Goal: Information Seeking & Learning: Learn about a topic

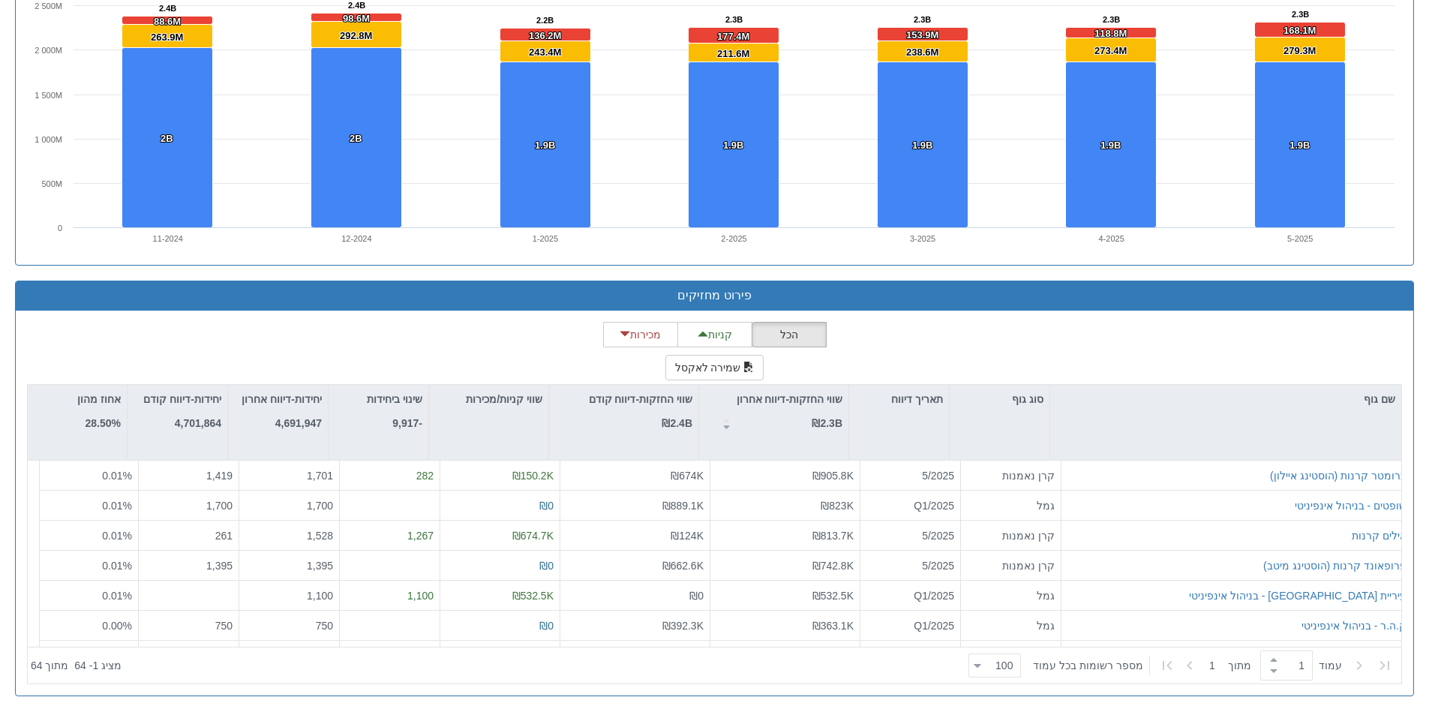
scroll to position [1200, 0]
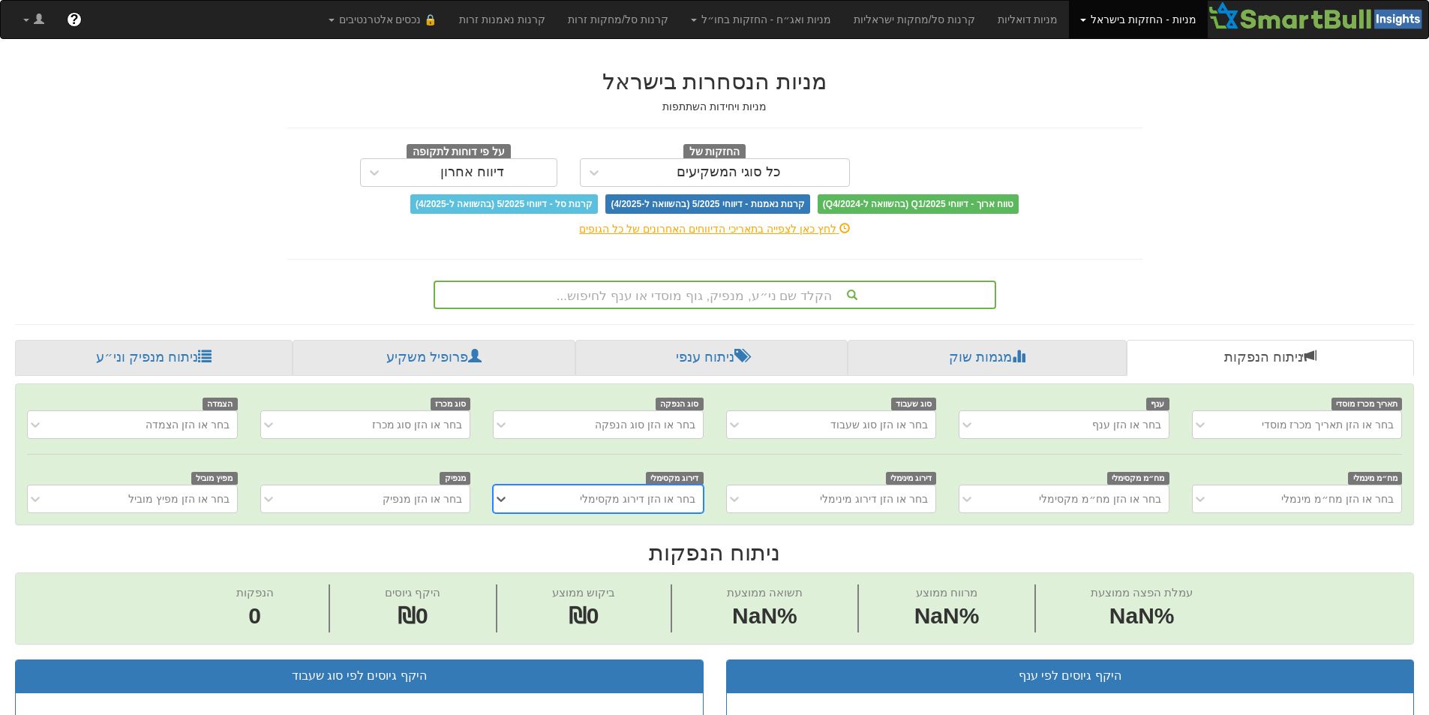
scroll to position [0, 11]
click at [661, 291] on div "הקלד שם ני״ע, מנפיק, גוף מוסדי או ענף לחיפוש..." at bounding box center [714, 294] width 559 height 25
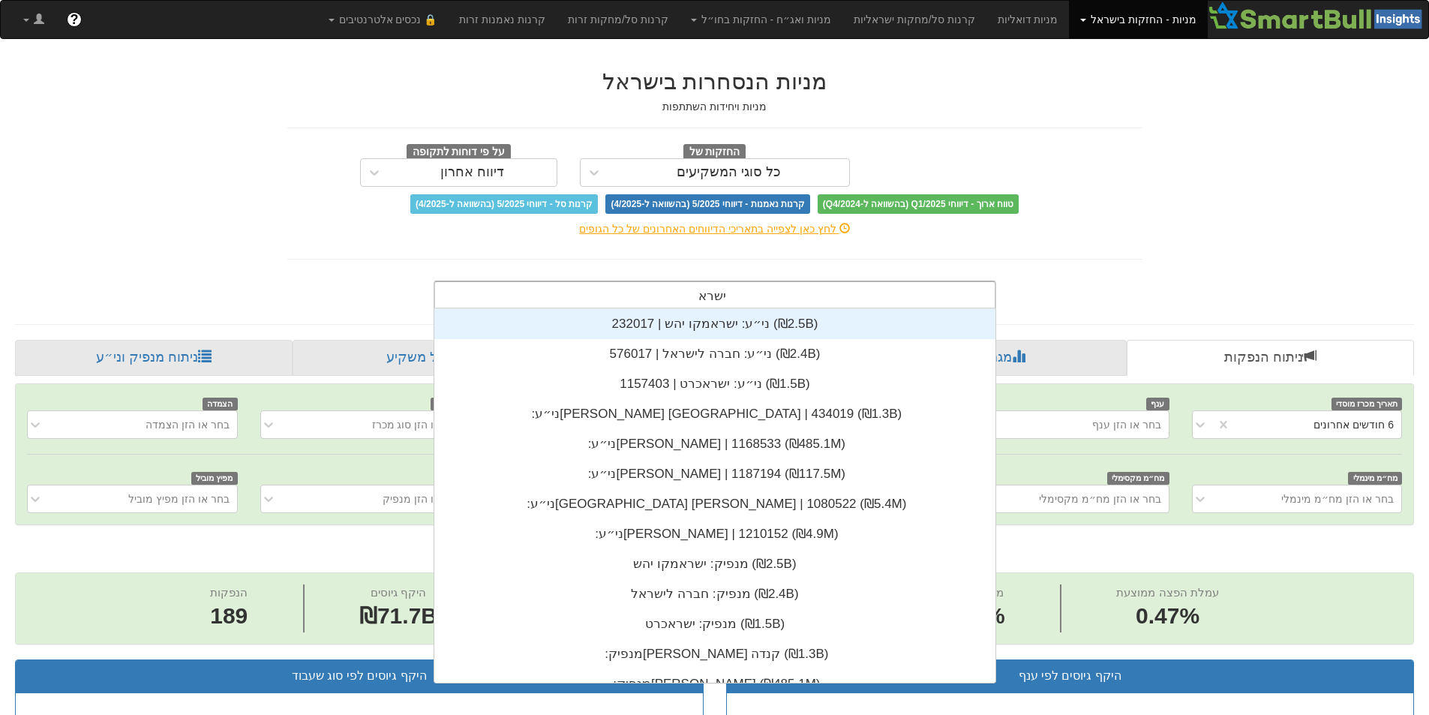
scroll to position [0, 0]
type input "ישראמ"
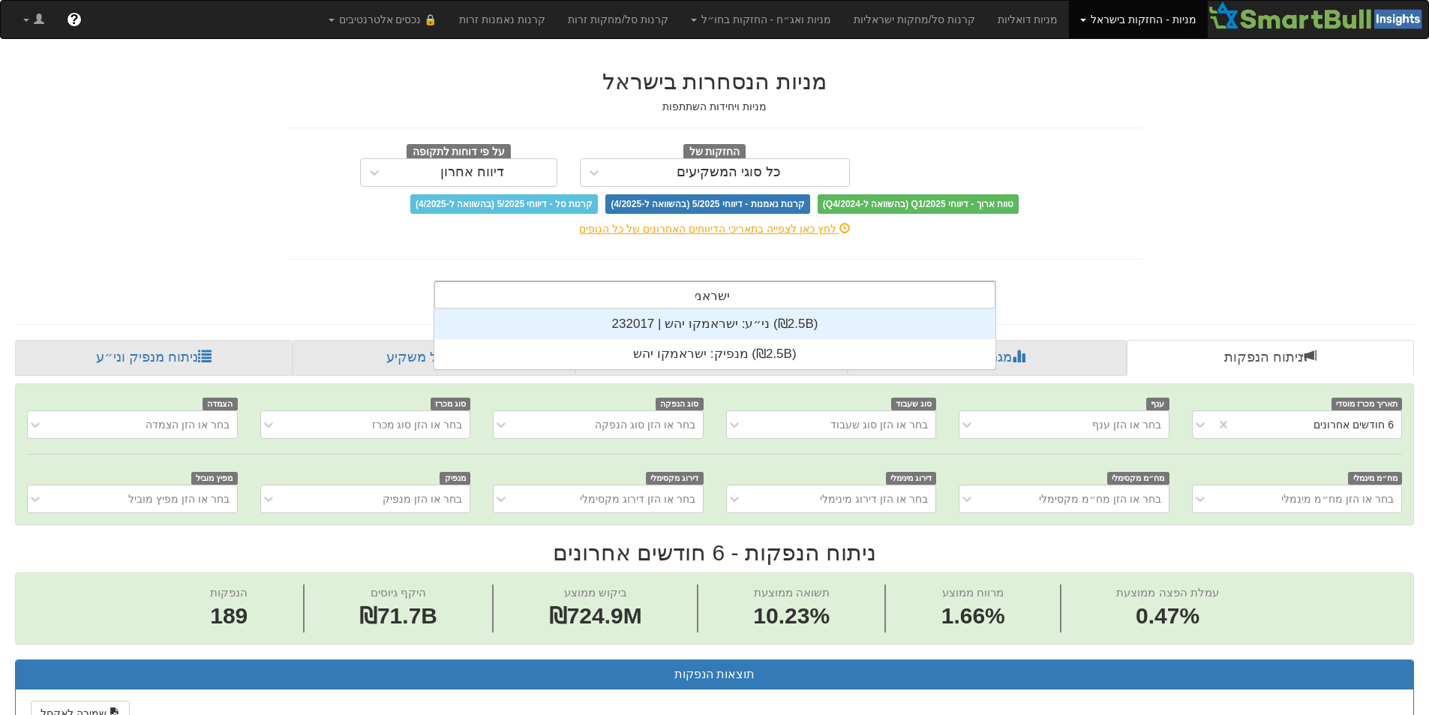
click at [702, 324] on div "ני״ע: ‏ישראמקו יהש | 232017 ‎(₪2.5B)‎" at bounding box center [714, 324] width 561 height 30
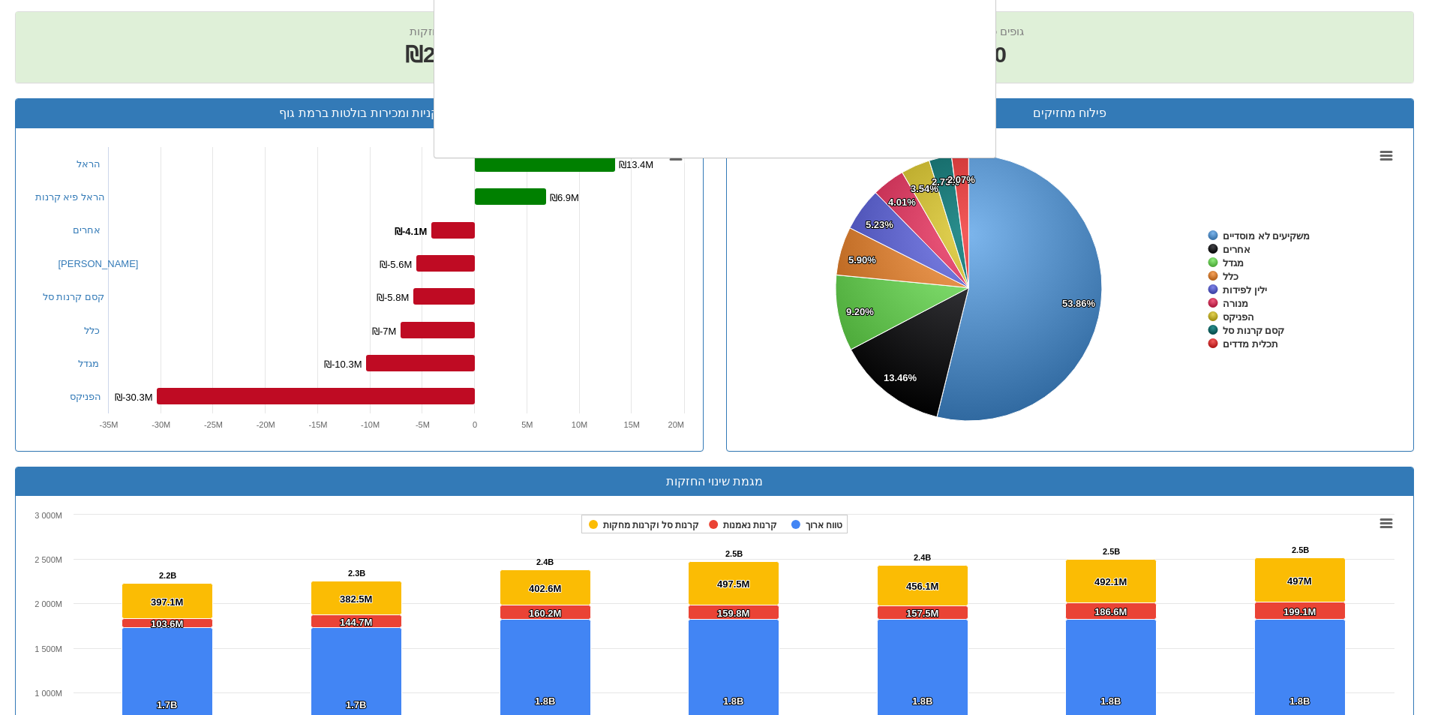
scroll to position [373, 0]
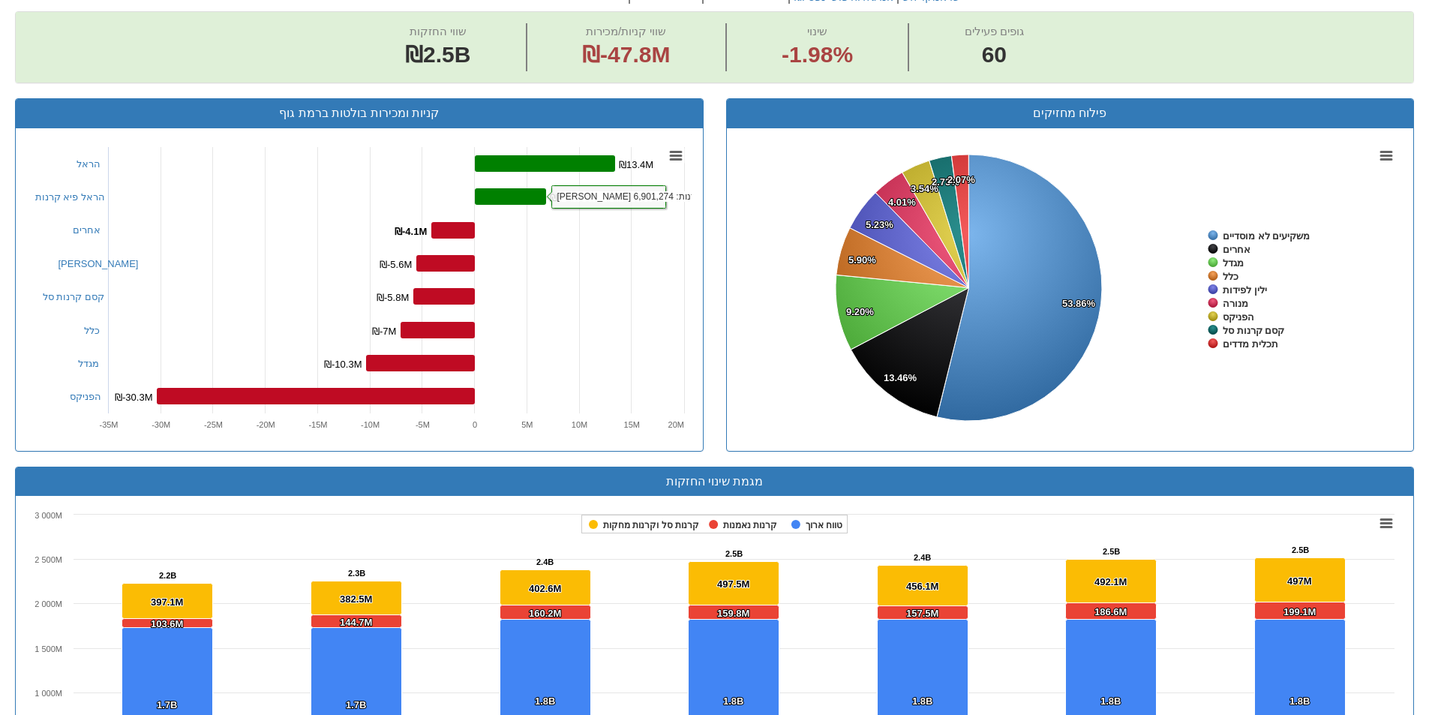
click at [744, 355] on rect at bounding box center [1070, 289] width 664 height 300
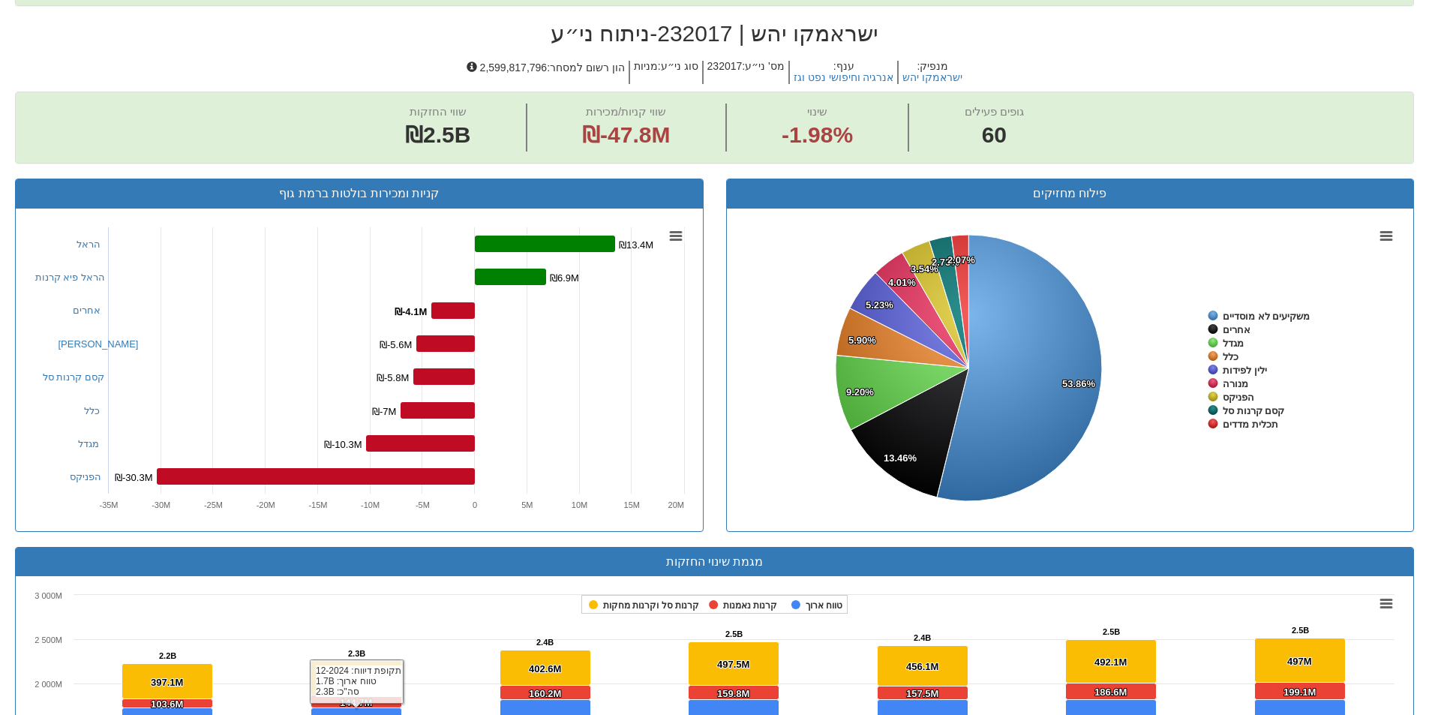
scroll to position [178, 0]
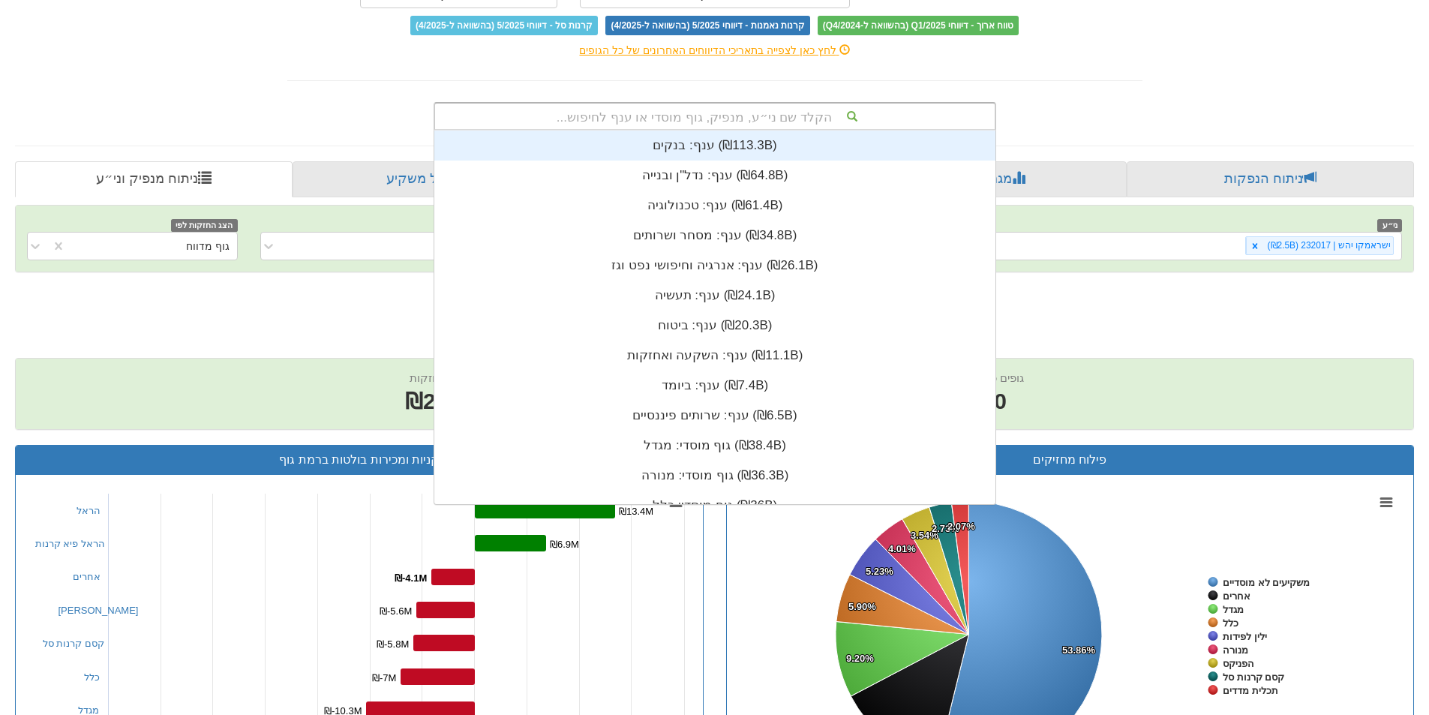
click at [614, 122] on div "הקלד שם ני״ע, מנפיק, גוף מוסדי או ענף לחיפוש..." at bounding box center [714, 115] width 559 height 25
click at [215, 322] on span "מנפיק : ישראמקו יהש ענף : אנרגיה וחיפושי נפט וגז מס' ני״ע : 232017 סוג ני״ע : מ…" at bounding box center [714, 338] width 1399 height 38
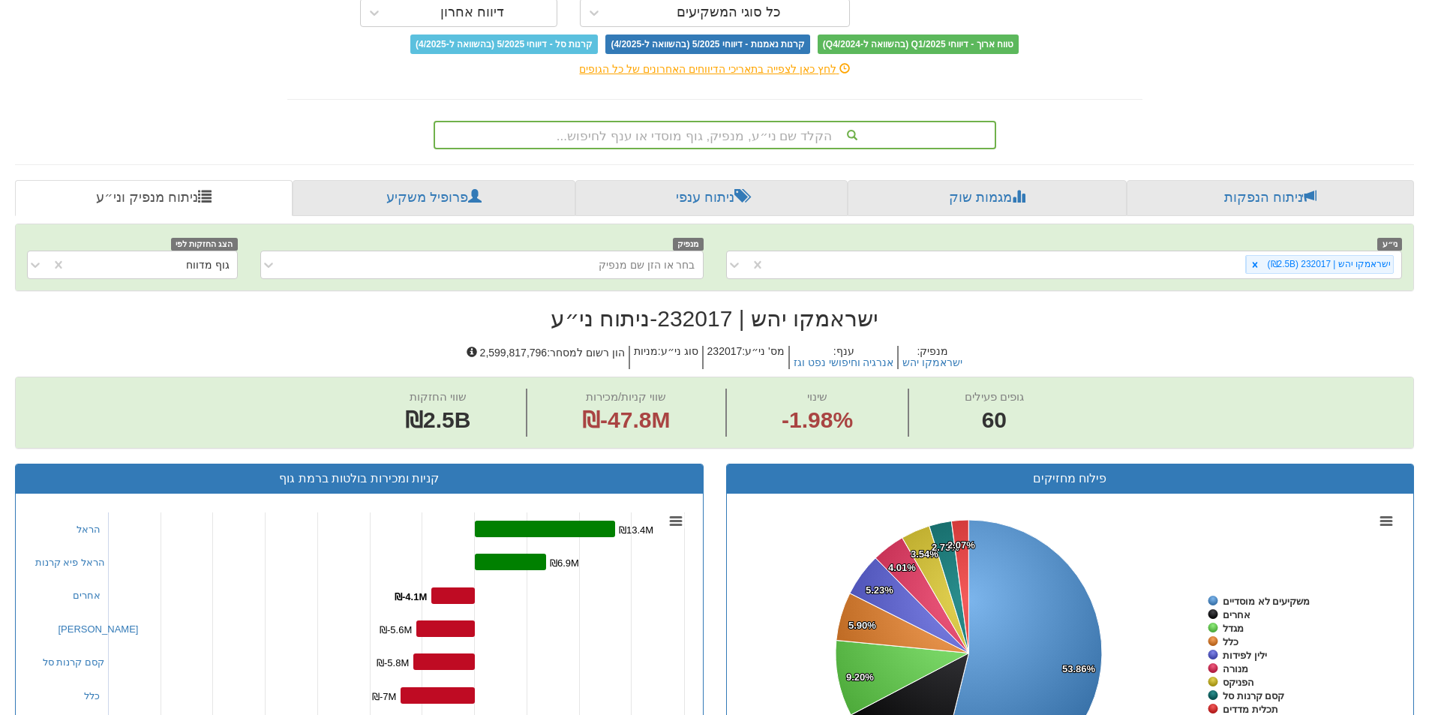
scroll to position [0, 0]
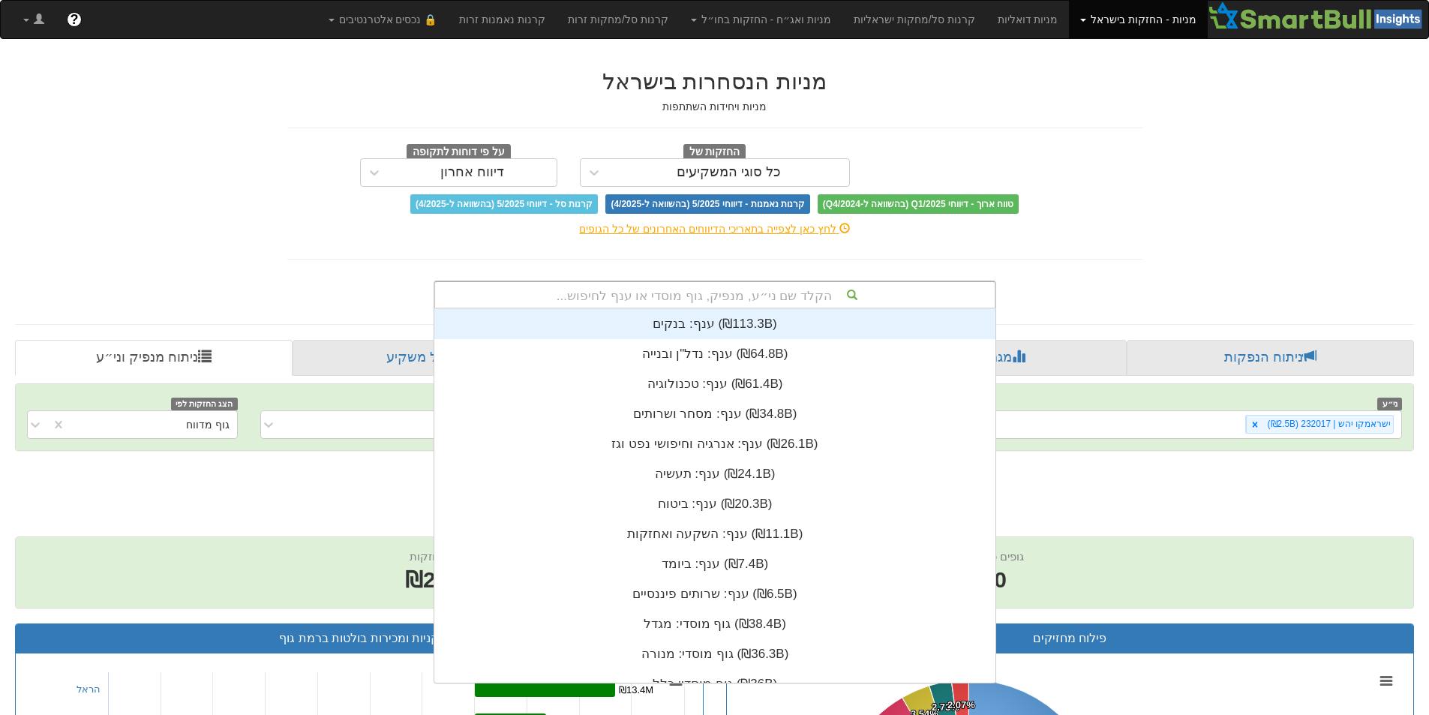
click at [684, 304] on div "הקלד שם ני״ע, מנפיק, גוף מוסדי או ענף לחיפוש..." at bounding box center [714, 294] width 559 height 25
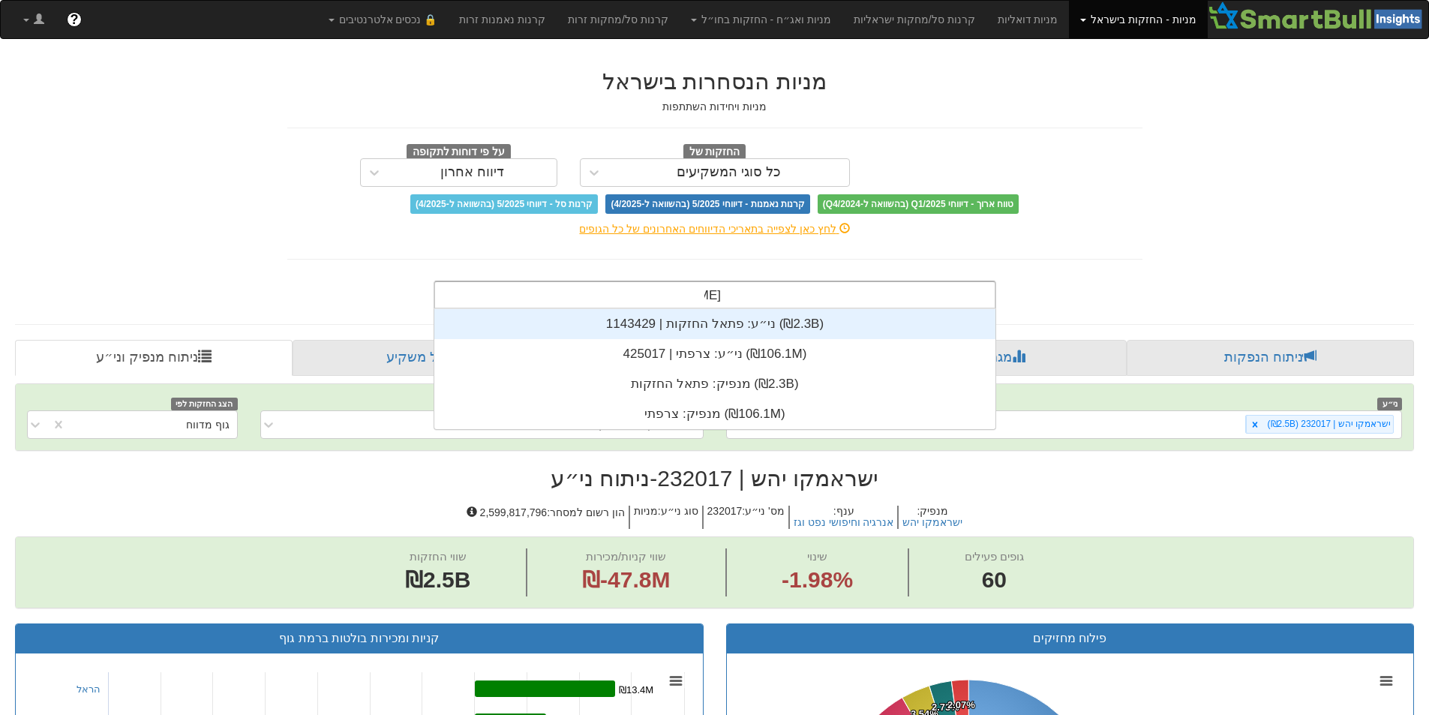
scroll to position [60, 0]
type input "פתאל"
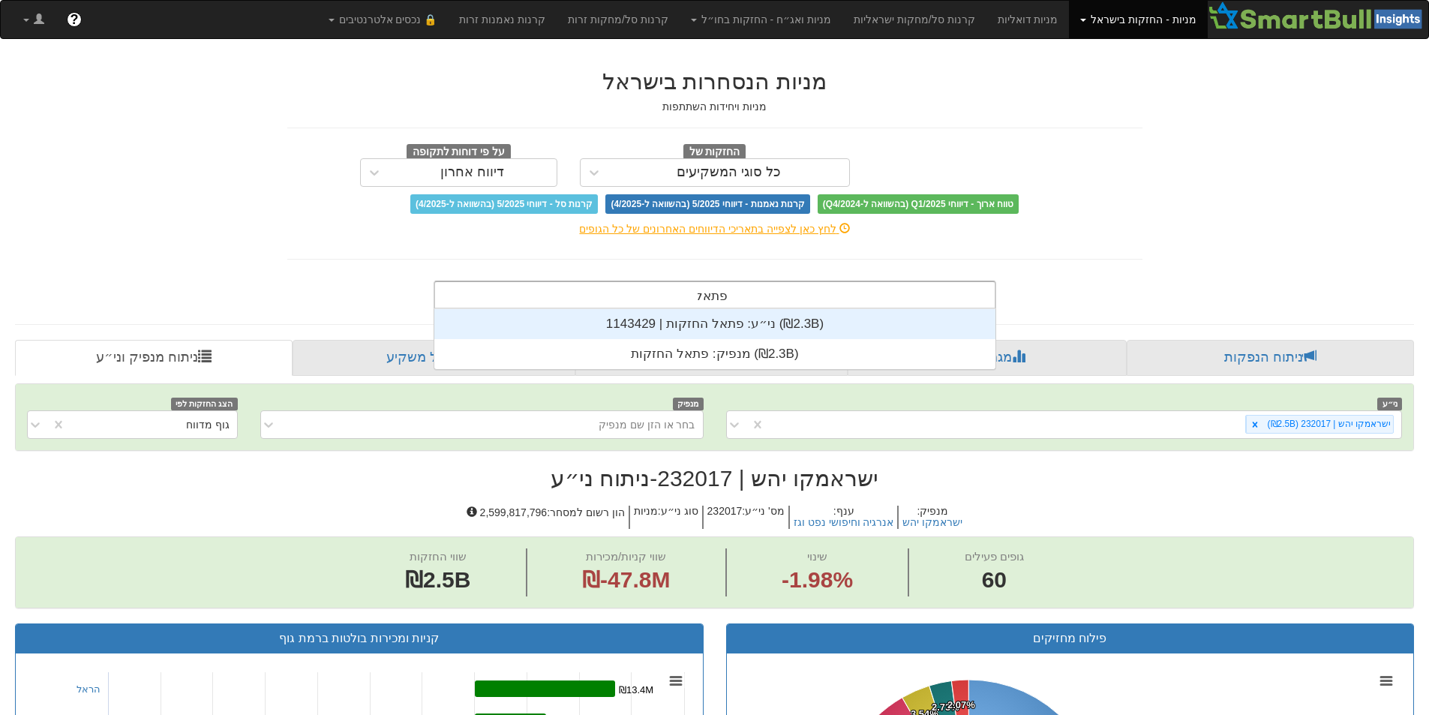
click at [706, 330] on div "ני״ע: ‏פתאל החזקות | 1143429 ‎(₪2.3B)‎" at bounding box center [714, 324] width 561 height 30
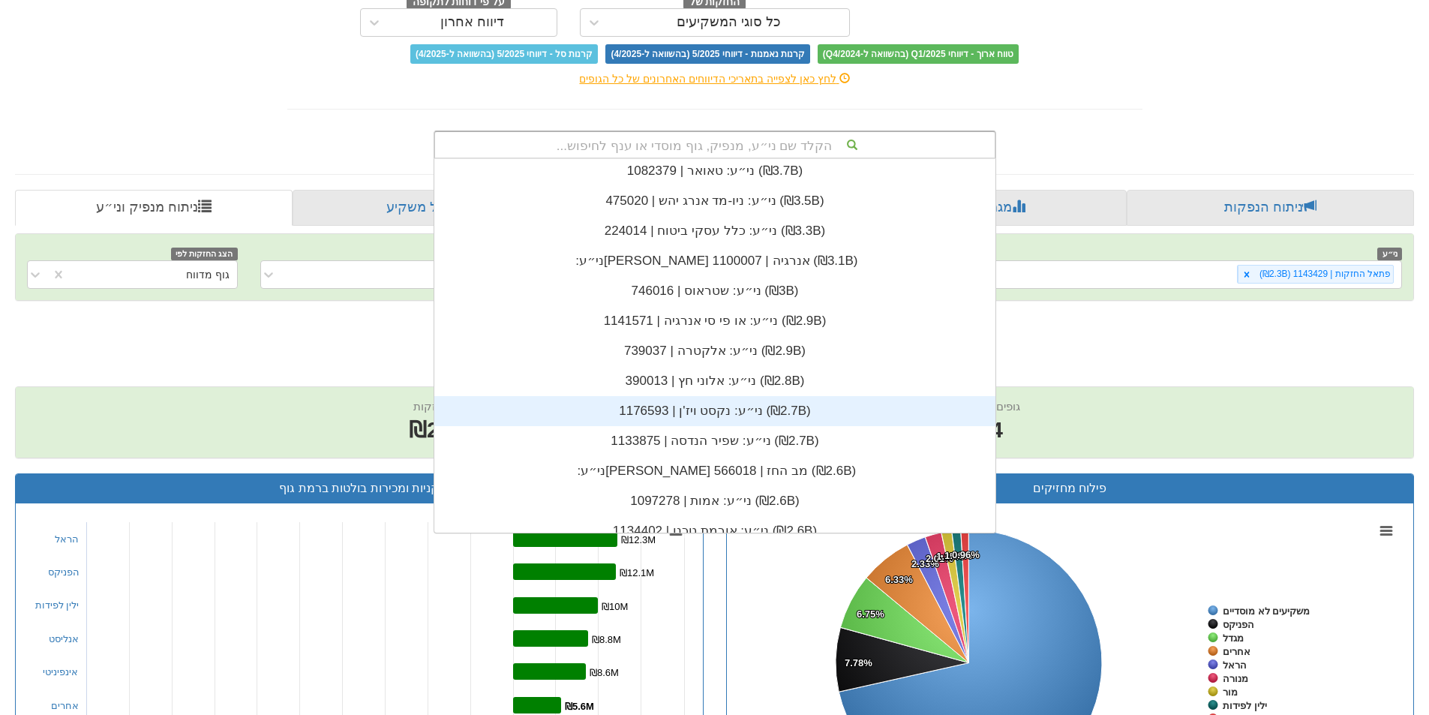
scroll to position [4199, 0]
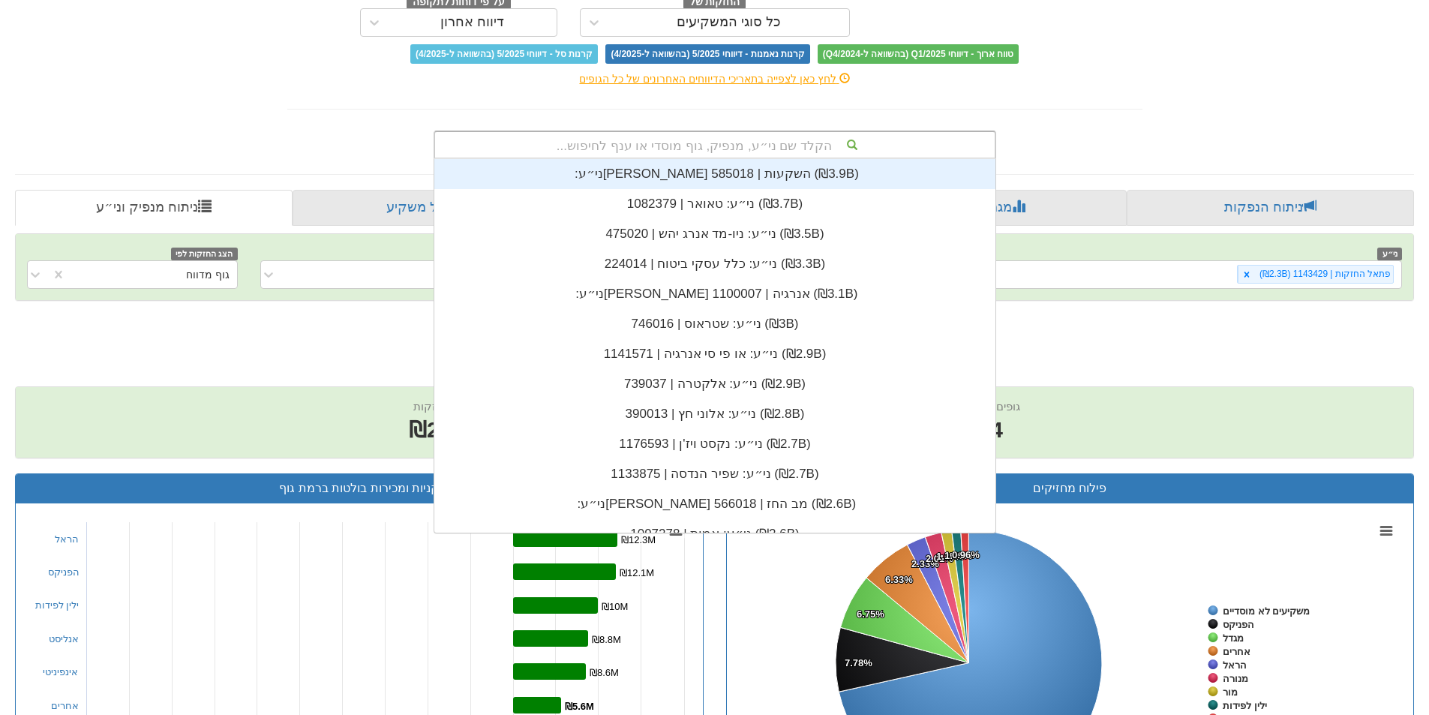
click at [688, 148] on div "הקלד שם ני״ע, מנפיק, גוף מוסדי או ענף לחיפוש..." at bounding box center [714, 144] width 559 height 25
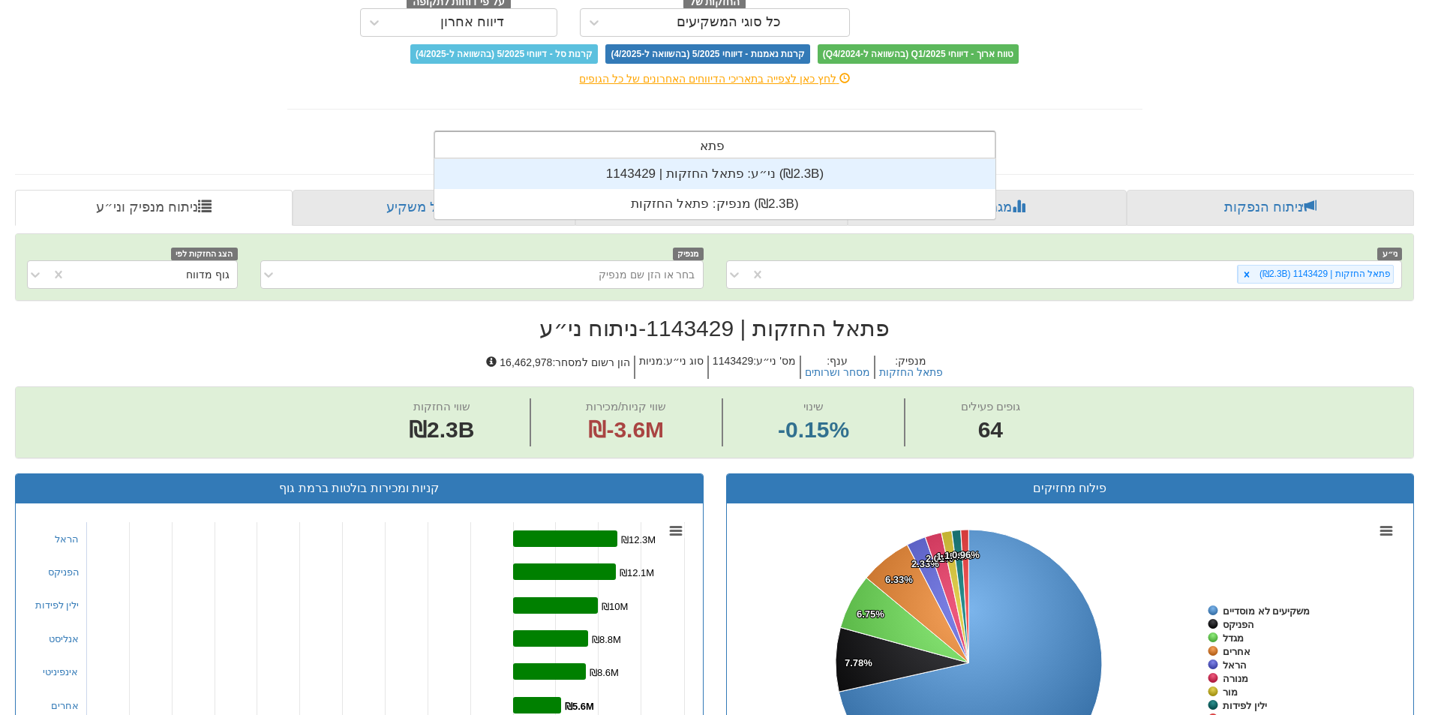
scroll to position [60, 0]
type input "פתאל"
click at [1106, 75] on div "לחץ כאן לצפייה בתאריכי הדיווחים האחרונים של כל הגופים" at bounding box center [714, 78] width 877 height 15
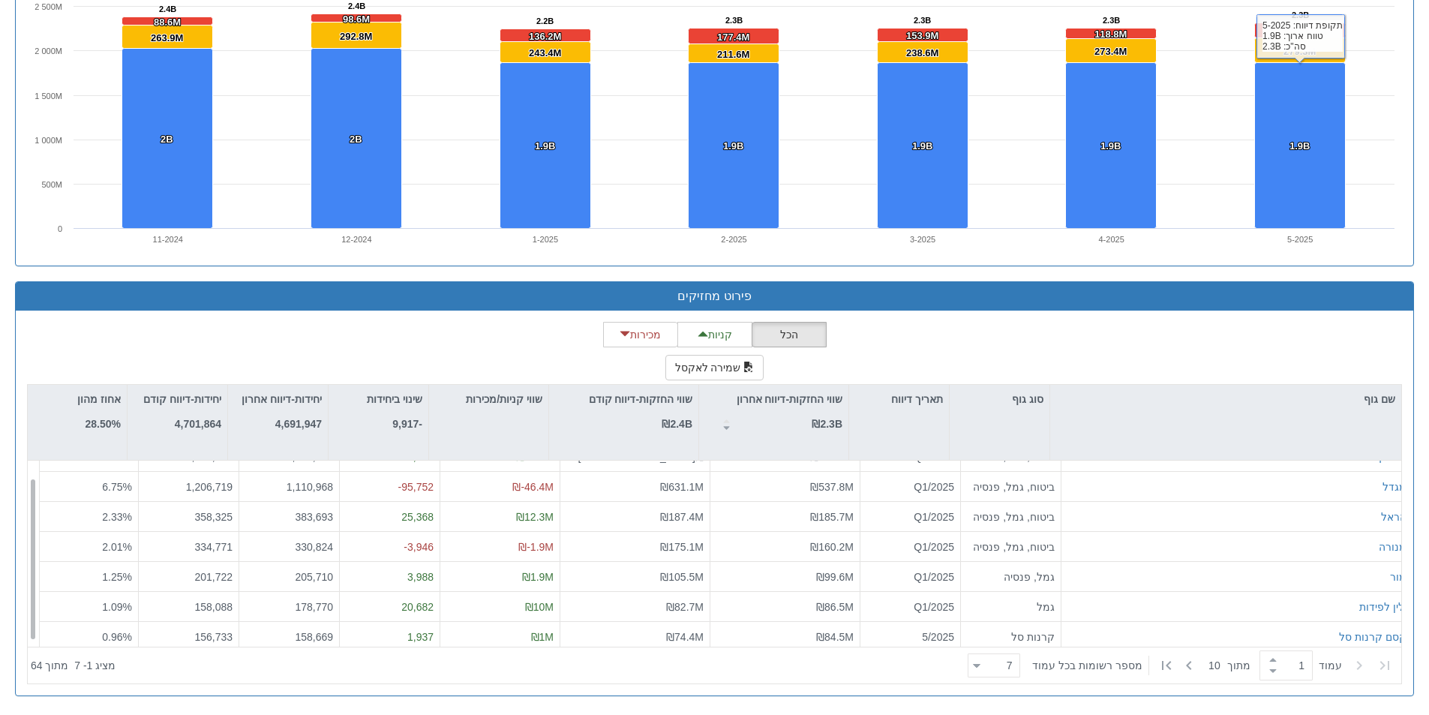
scroll to position [24, 0]
click at [1005, 673] on div "7 7" at bounding box center [999, 665] width 39 height 21
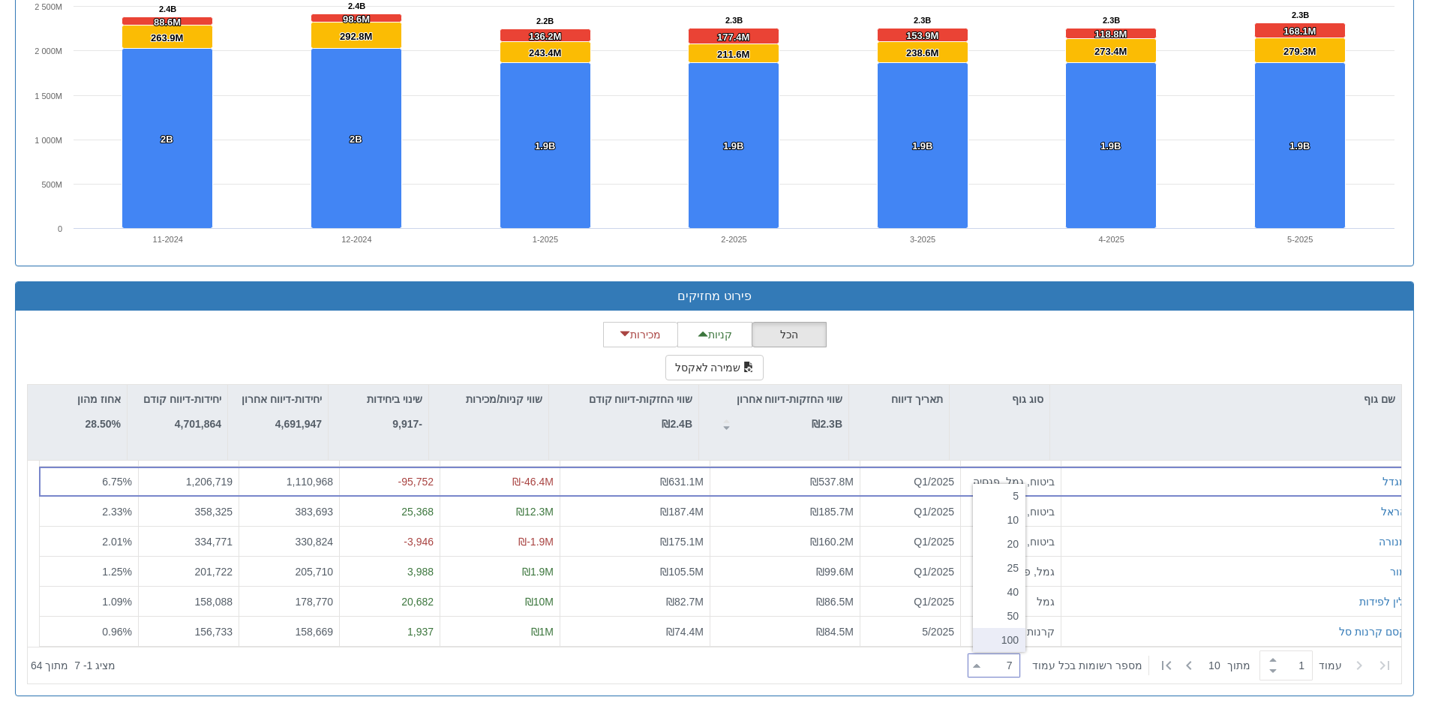
click at [1003, 645] on div "100" at bounding box center [999, 640] width 52 height 24
type input "100"
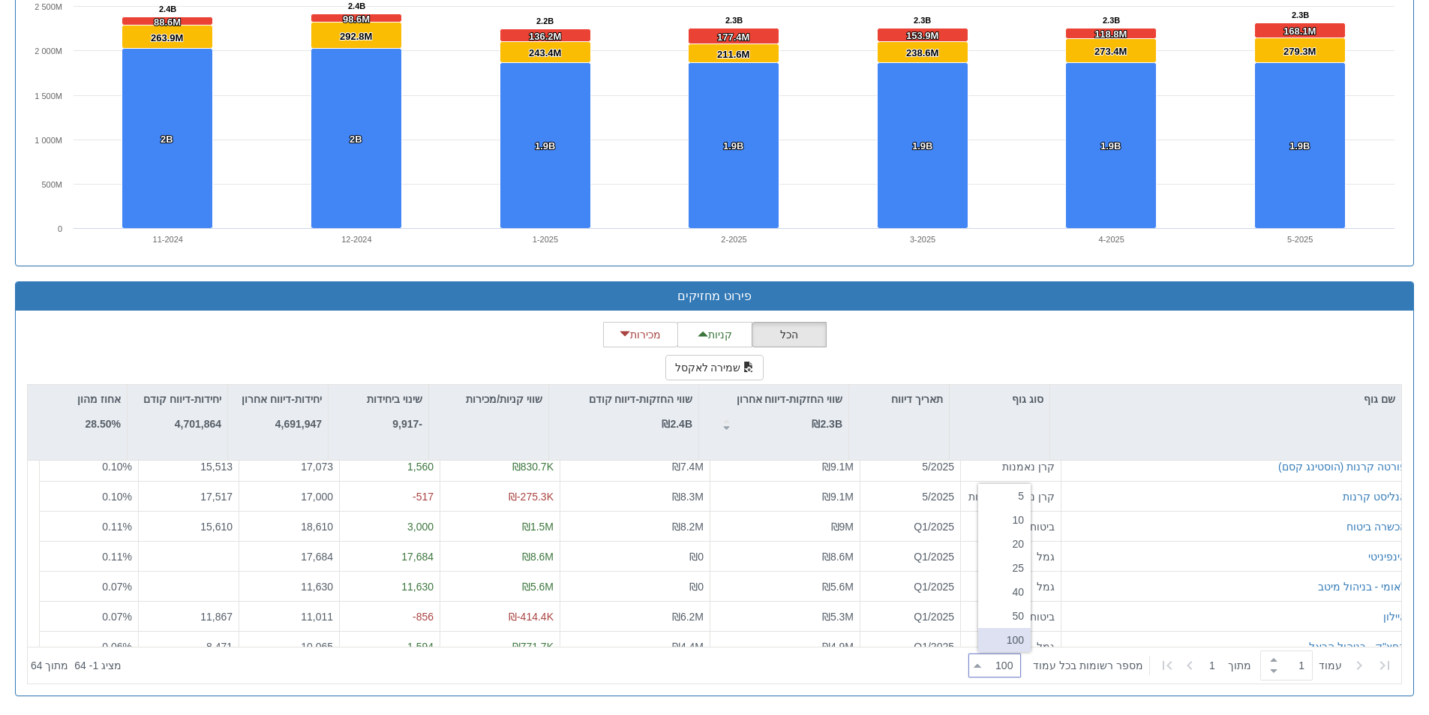
scroll to position [0, 0]
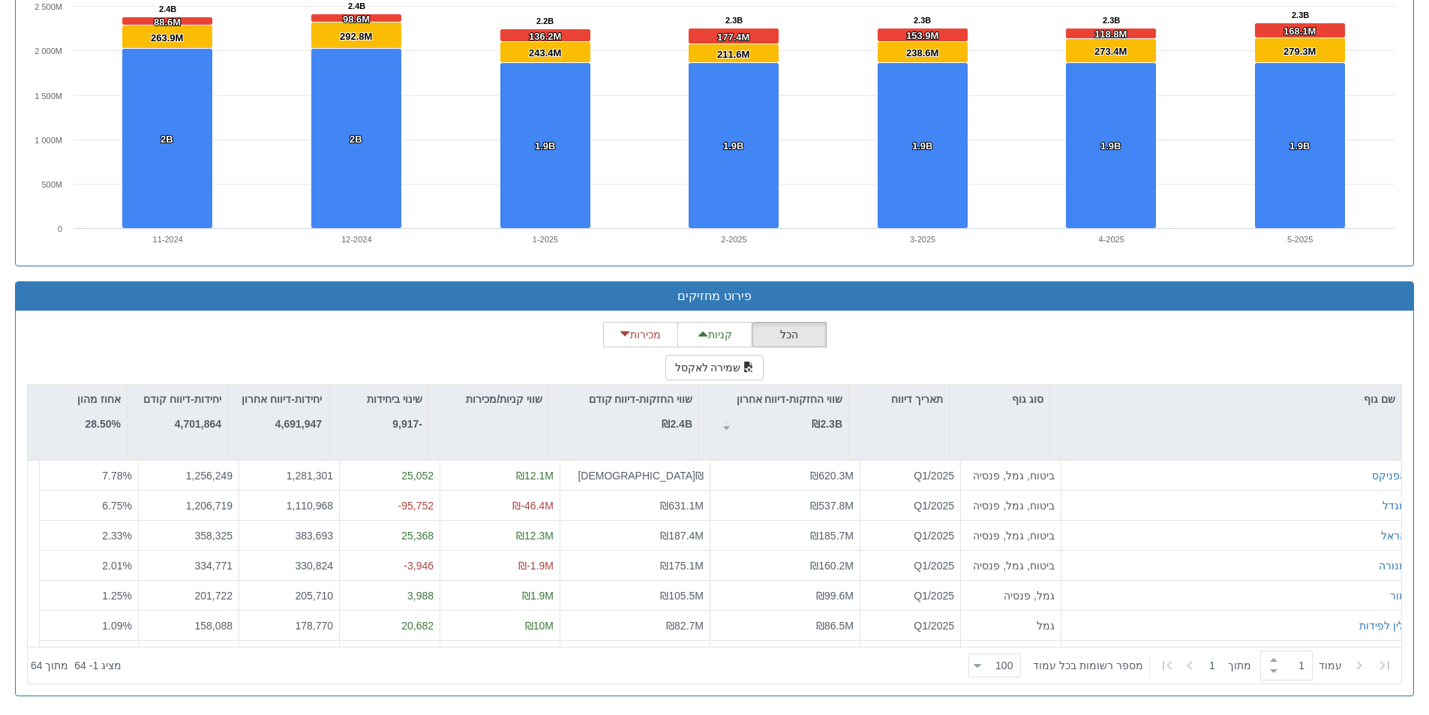
click at [1004, 368] on div "הכל קניות מכירות שמירה לאקסל שם גוף סוג גוף תאריך דיווח שווי החזקות-דיווח אחרון…" at bounding box center [714, 503] width 1375 height 362
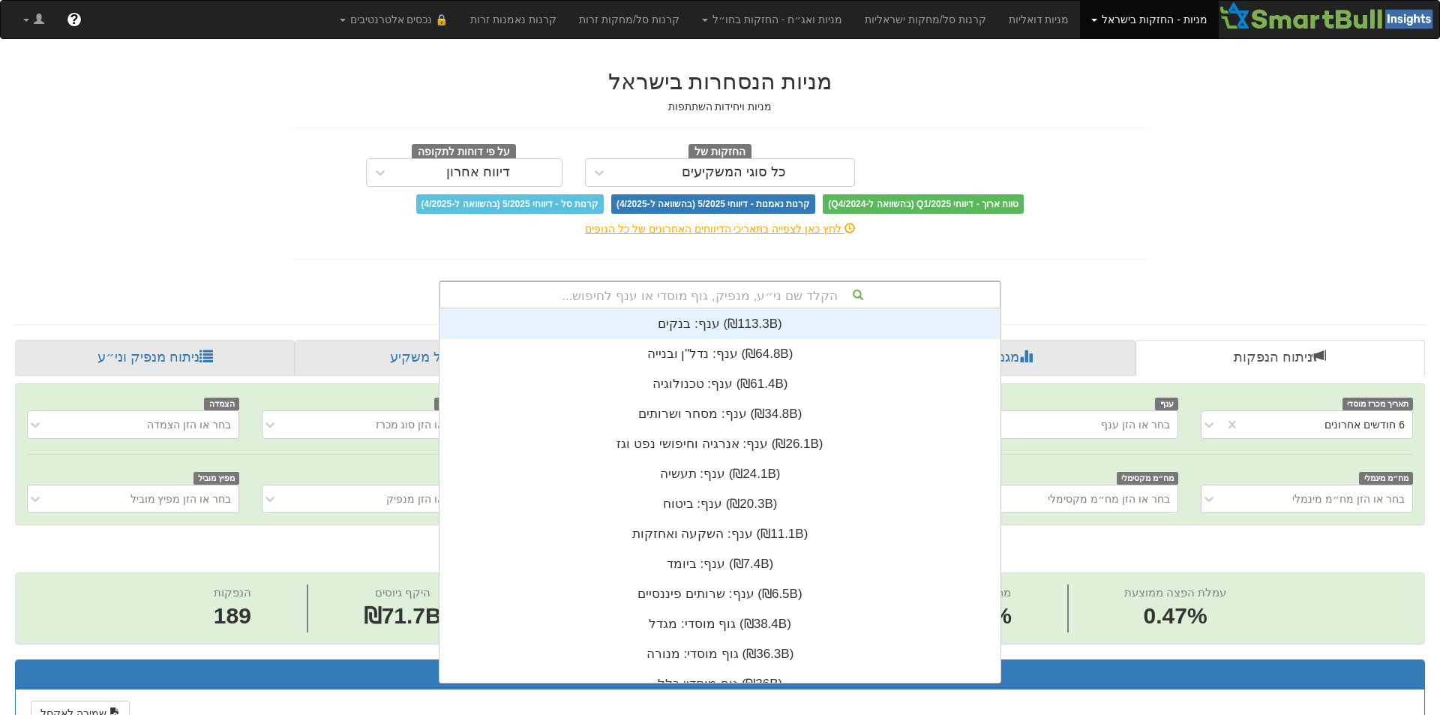
click at [694, 294] on div "הקלד שם ני״ע, מנפיק, גוף מוסדי או ענף לחיפוש..." at bounding box center [719, 294] width 559 height 25
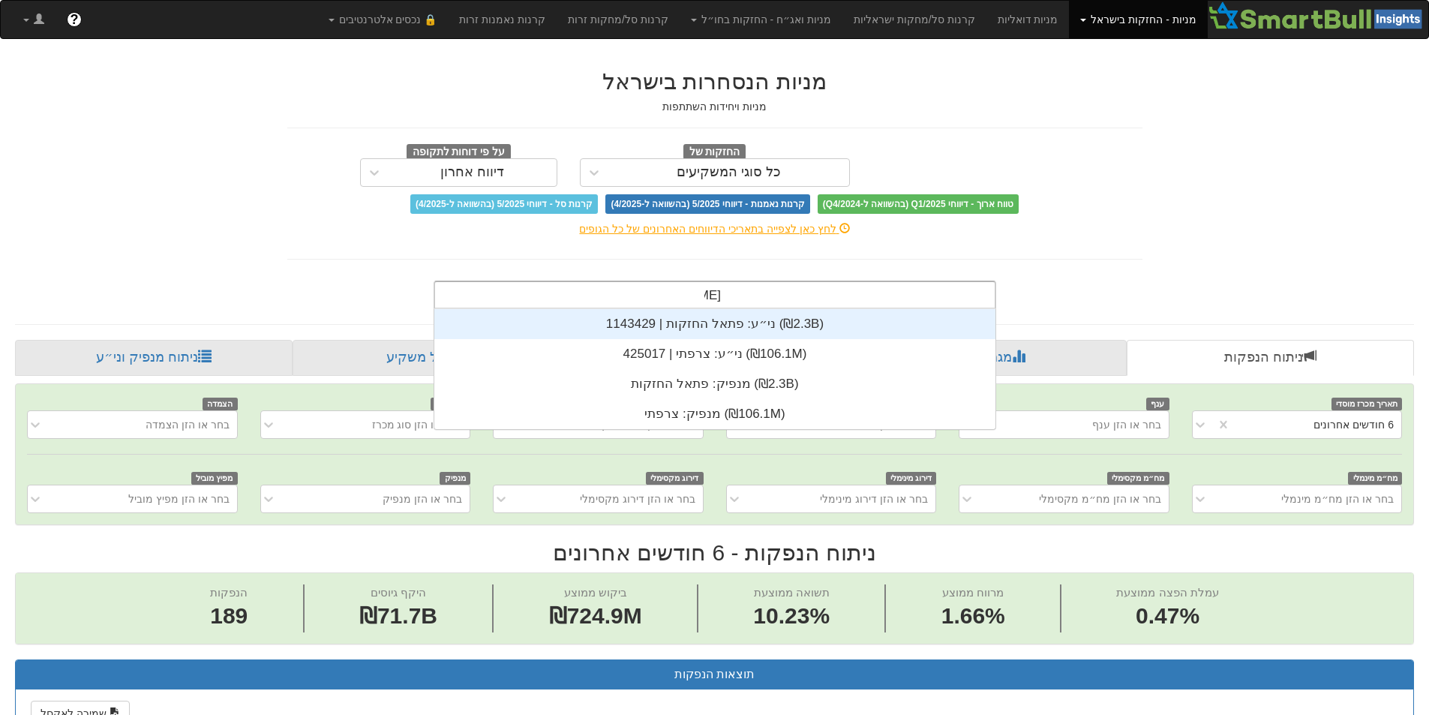
scroll to position [60, 0]
type input "פתאל"
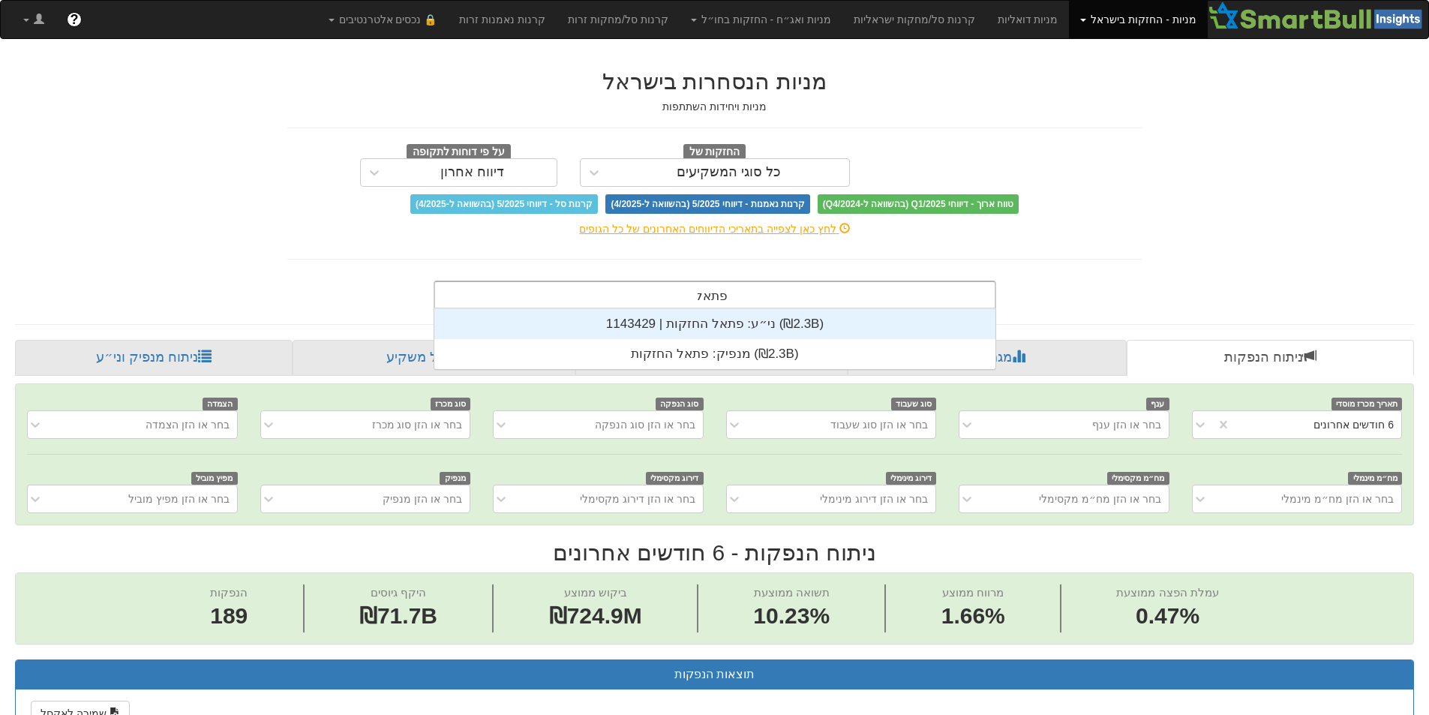
click at [763, 325] on div "ני״ע: ‏פתאל החזקות | 1143429 ‎(₪2.3B)‎" at bounding box center [714, 324] width 561 height 30
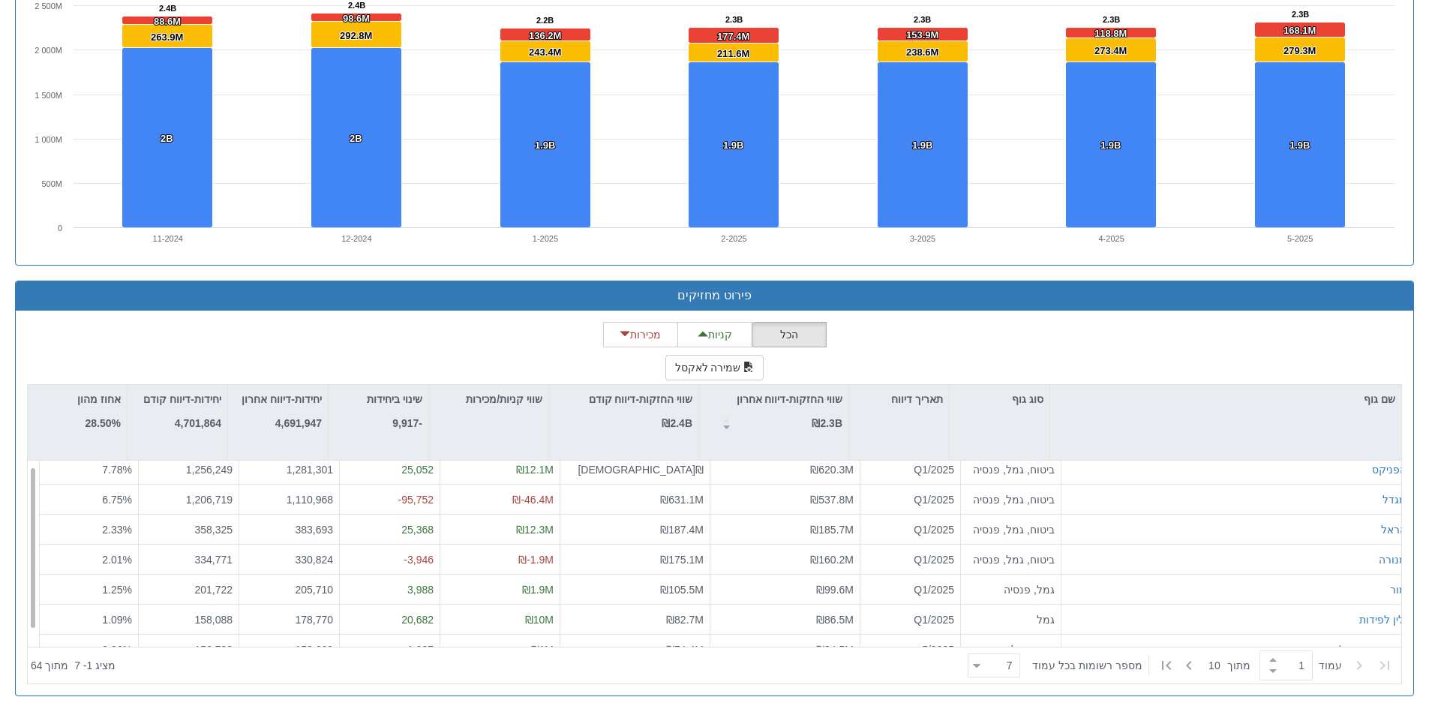
scroll to position [24, 0]
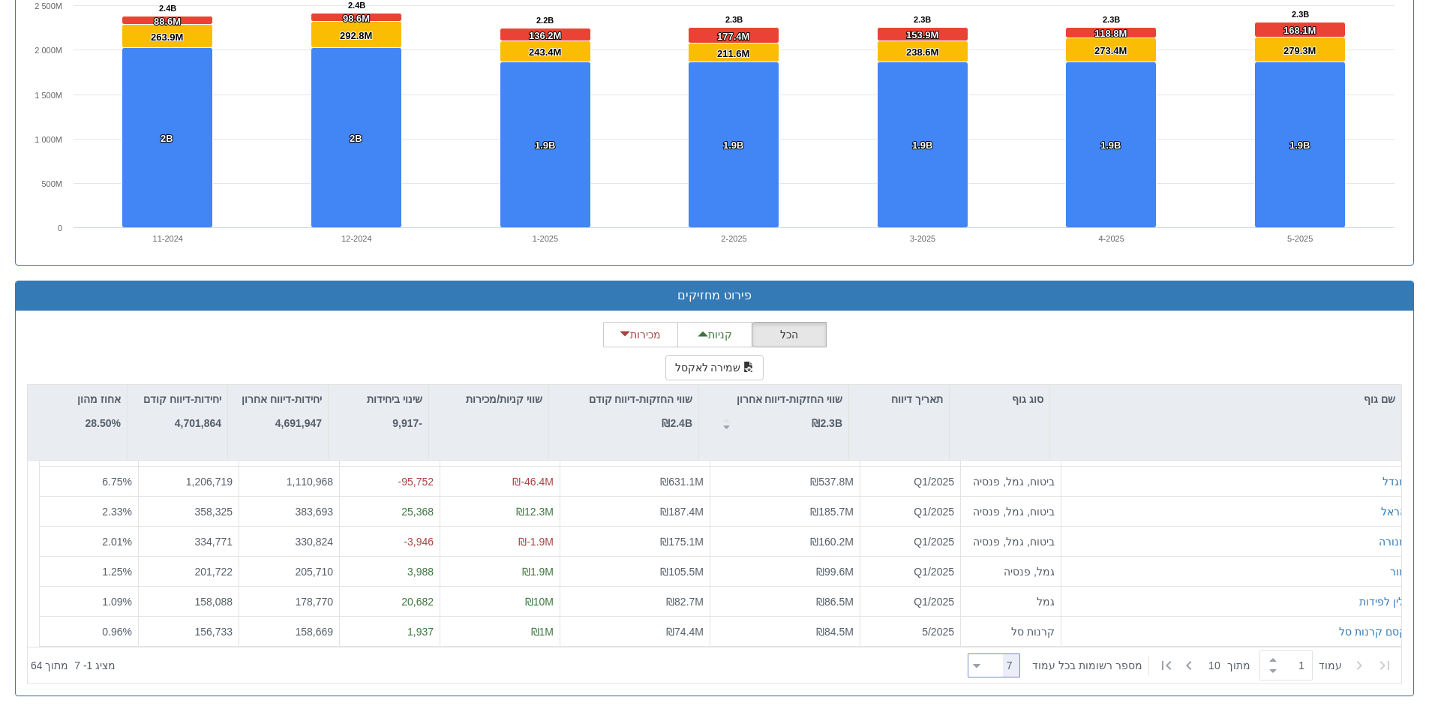
click at [980, 667] on div at bounding box center [976, 665] width 7 height 20
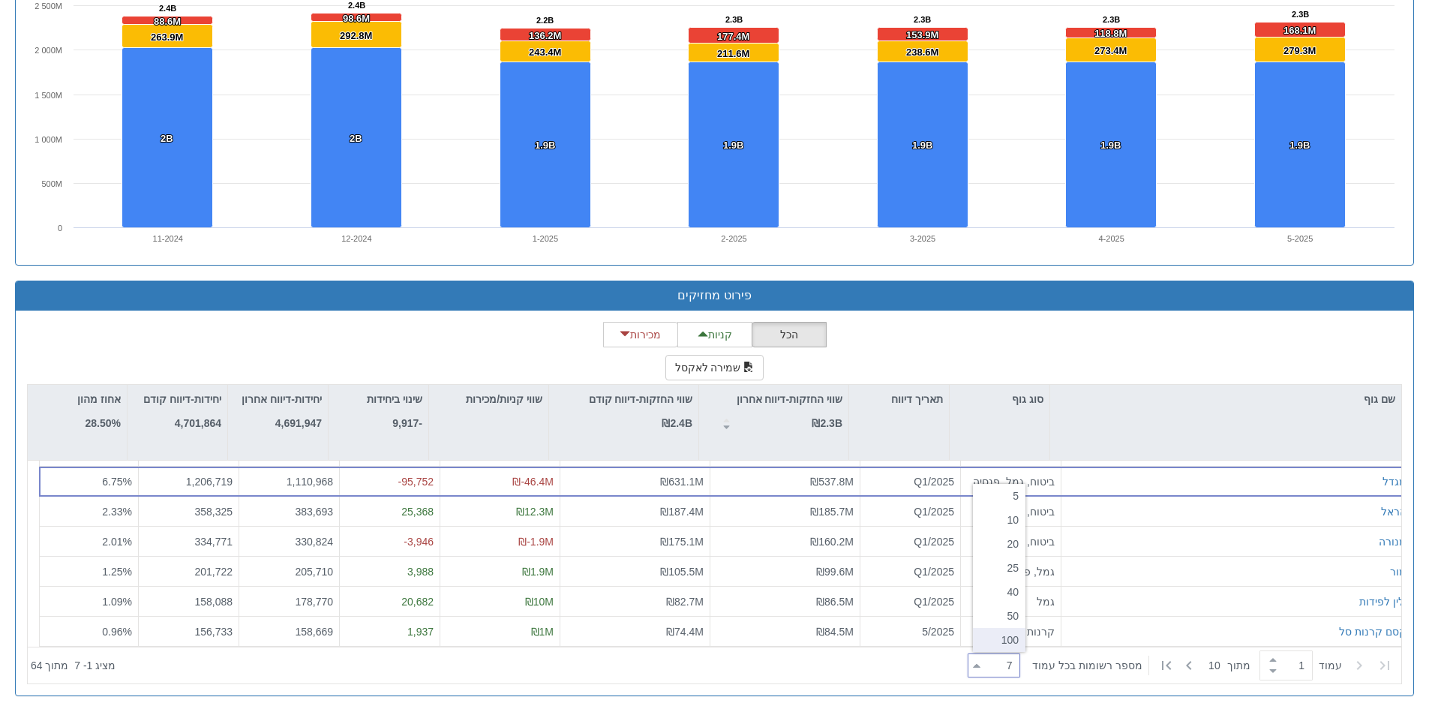
click at [1003, 645] on div "100" at bounding box center [999, 640] width 52 height 24
type input "100"
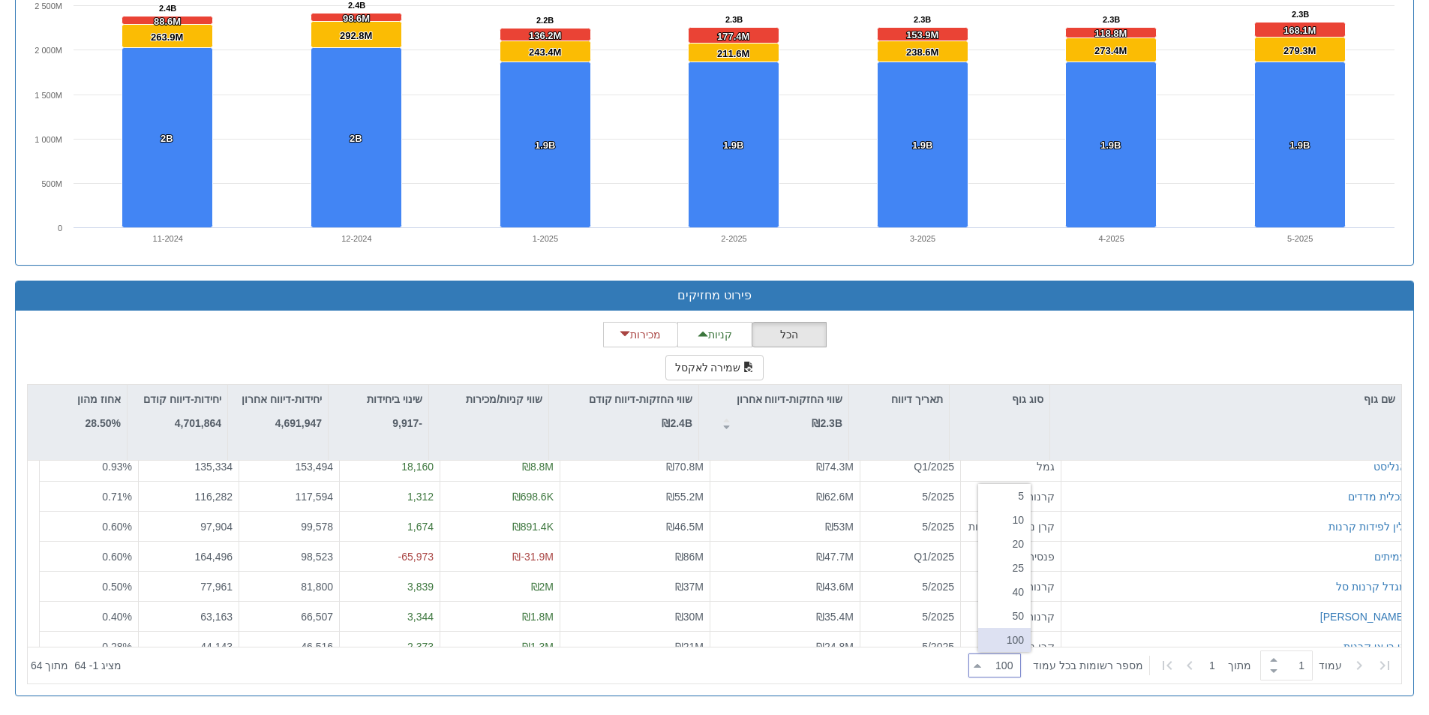
scroll to position [0, 0]
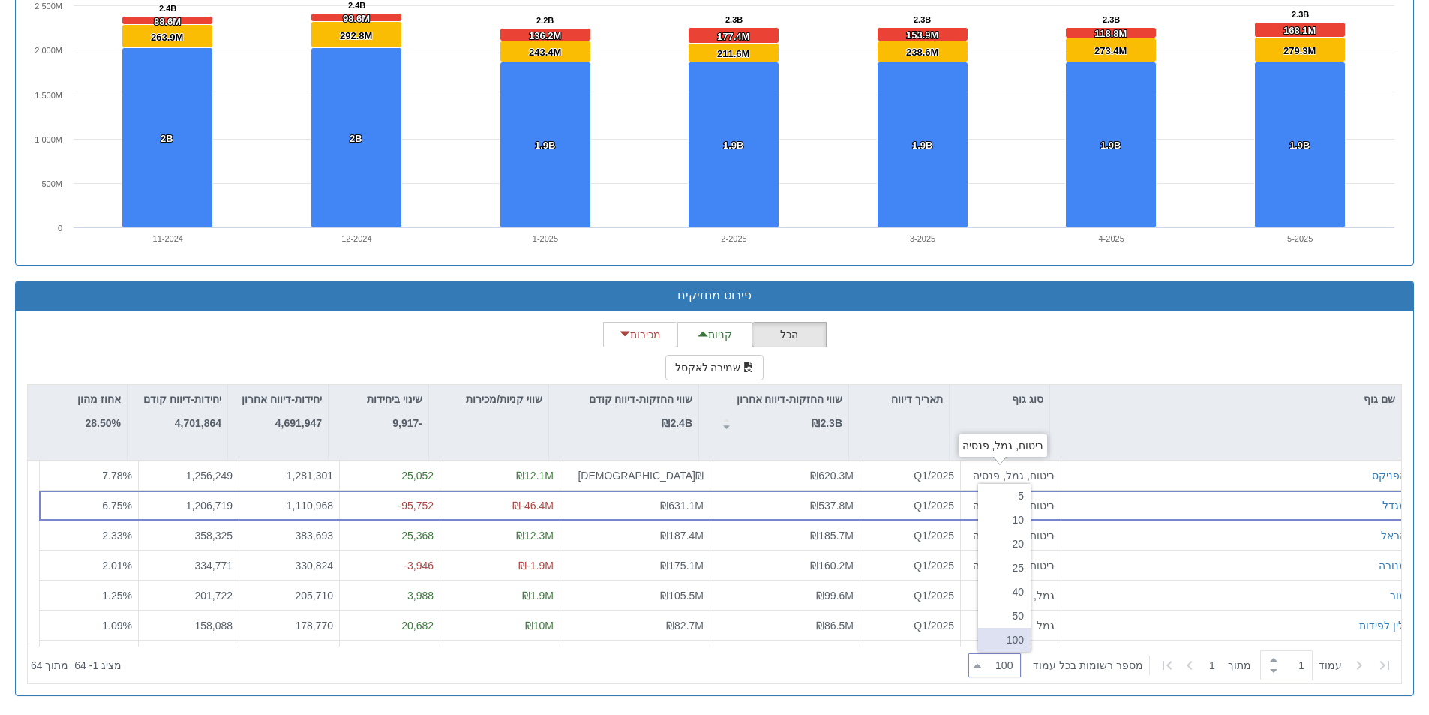
click at [1086, 350] on div "הכל קניות מכירות שמירה לאקסל שם גוף סוג גוף תאריך דיווח שווי החזקות-דיווח אחרון…" at bounding box center [714, 503] width 1375 height 362
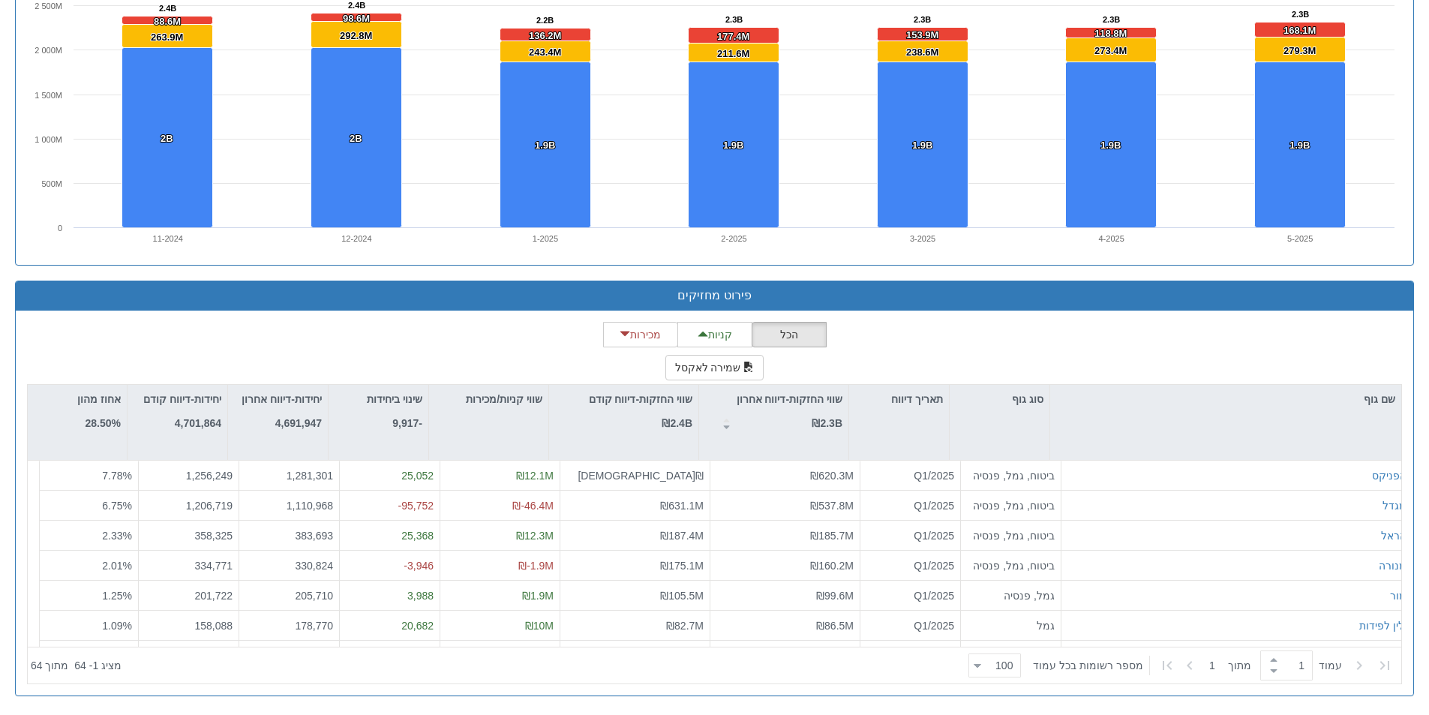
click at [1168, 325] on div "הכל קניות מכירות שמירה לאקסל שם גוף סוג גוף תאריך דיווח שווי החזקות-דיווח אחרון…" at bounding box center [714, 503] width 1375 height 362
